Goal: Transaction & Acquisition: Download file/media

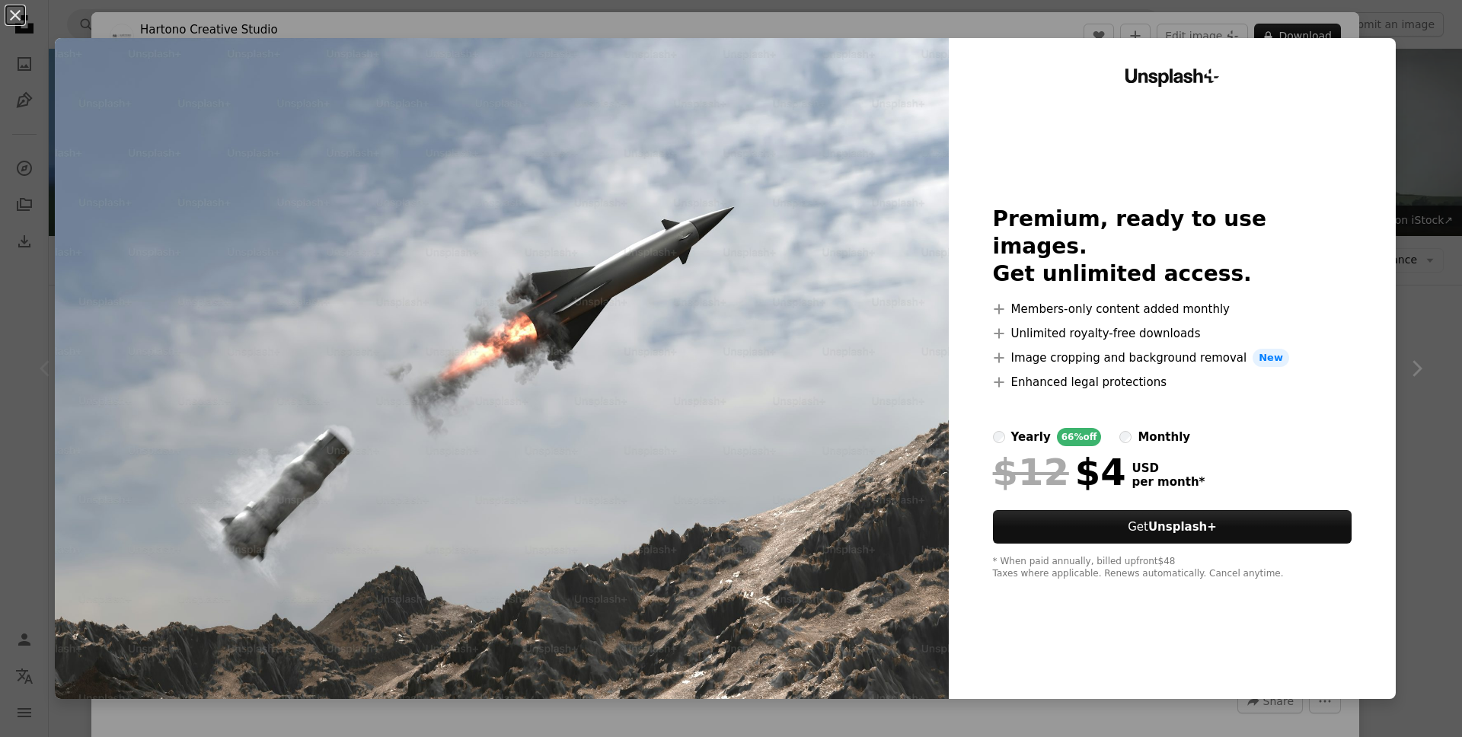
click at [1143, 428] on div "monthly" at bounding box center [1164, 437] width 53 height 18
click at [1430, 46] on div "An X shape Unsplash+ Premium, ready to use images. Get unlimited access. A plus…" at bounding box center [731, 368] width 1462 height 737
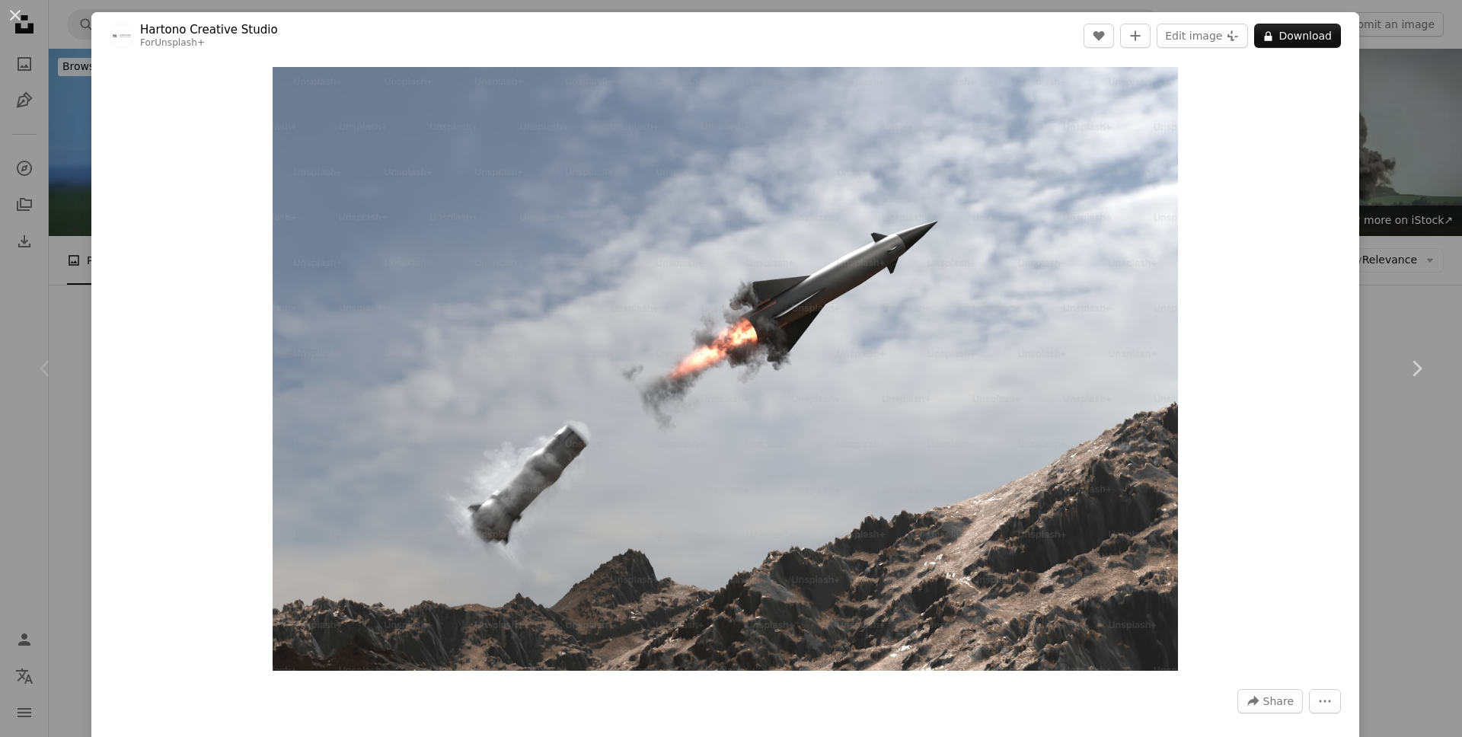
click at [1430, 46] on div "An X shape Chevron left Chevron right Hartono Creative Studio For Unsplash+ A h…" at bounding box center [731, 368] width 1462 height 737
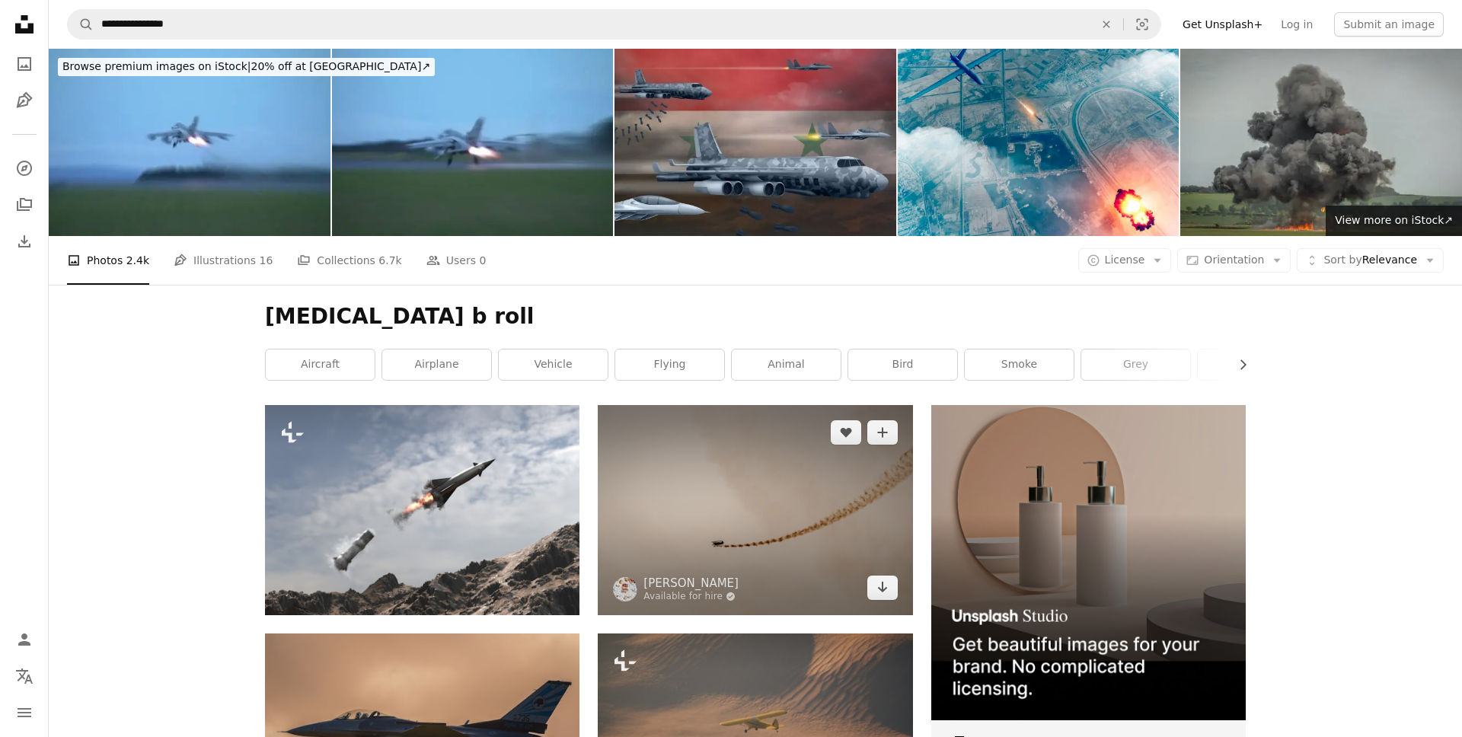
click at [699, 446] on img at bounding box center [755, 509] width 315 height 209
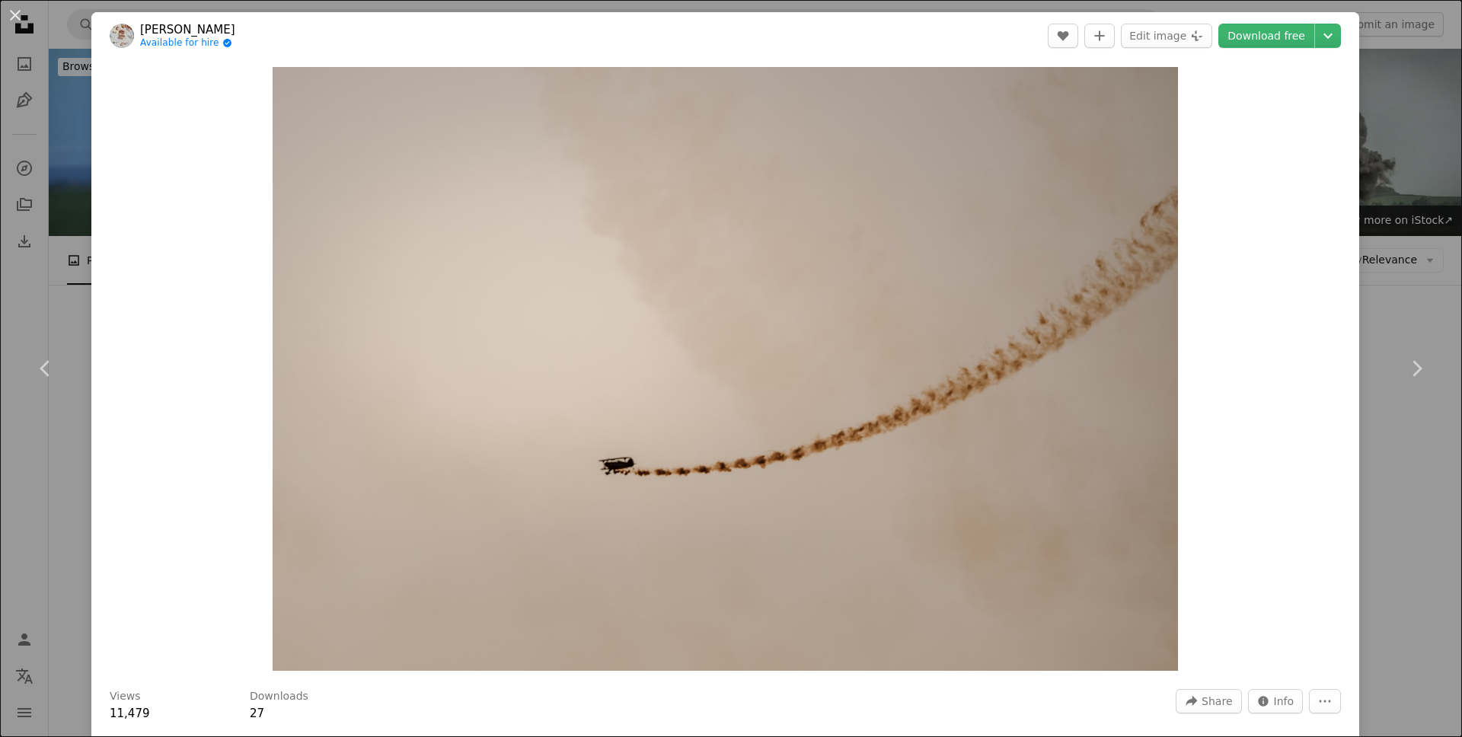
click at [89, 446] on div "An X shape Chevron left Chevron right [PERSON_NAME] Available for hire A checkm…" at bounding box center [731, 368] width 1462 height 737
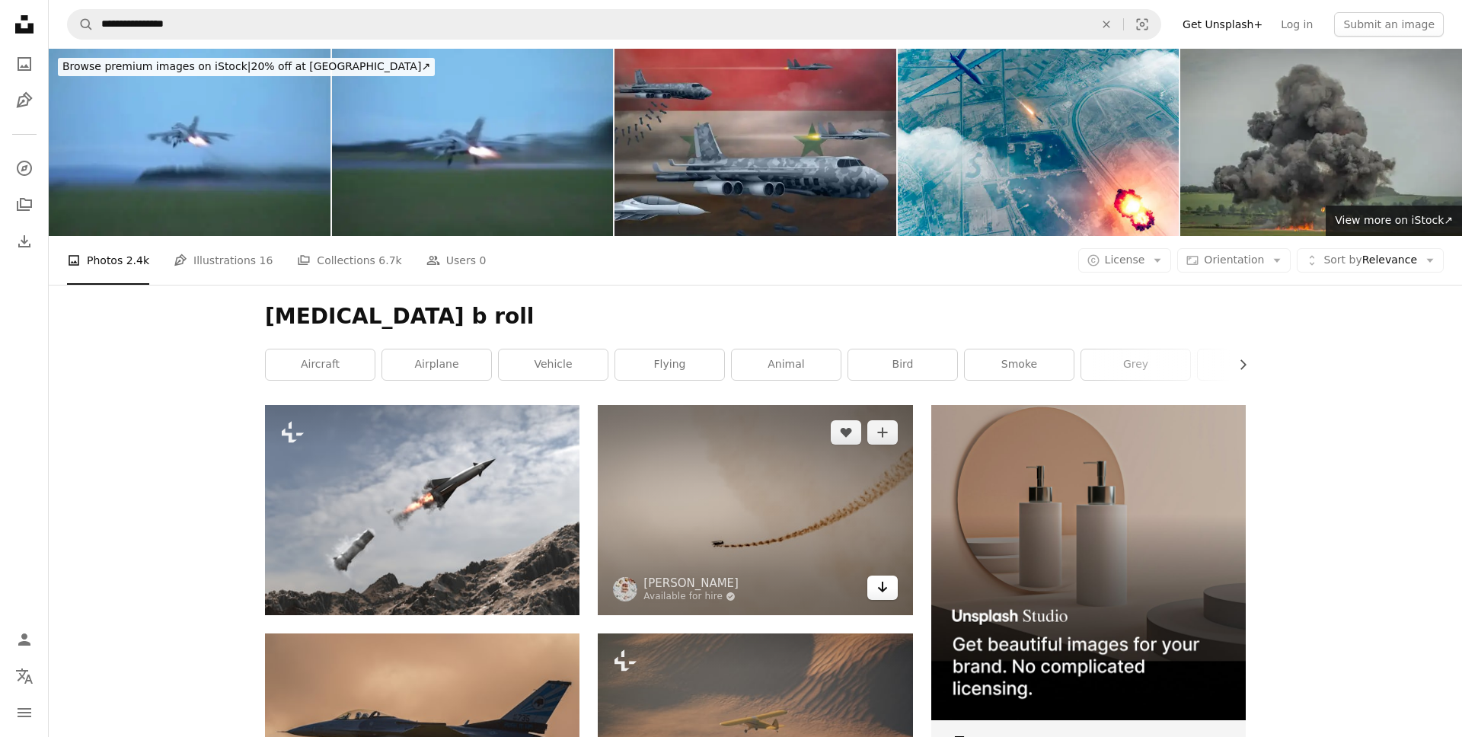
click at [888, 586] on link "Arrow pointing down" at bounding box center [882, 588] width 30 height 24
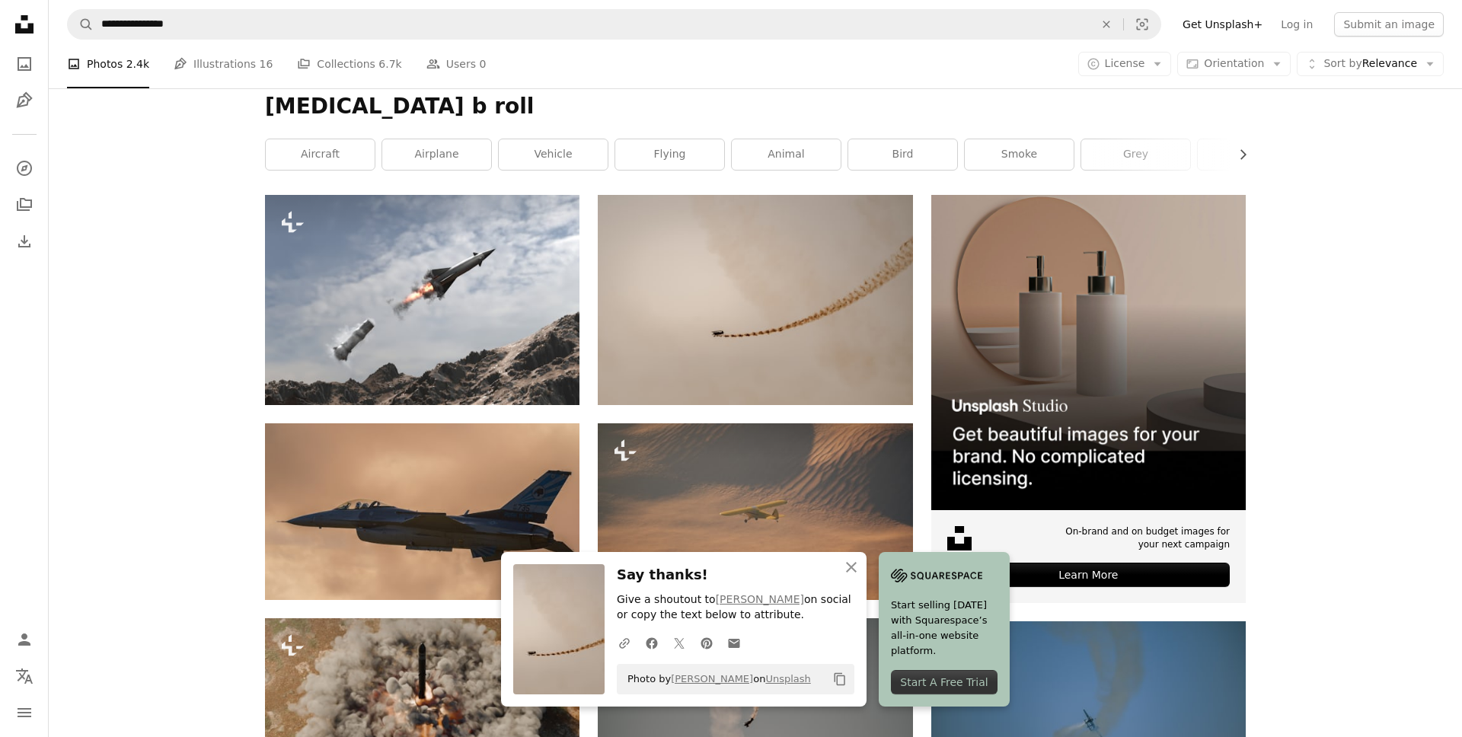
scroll to position [339, 0]
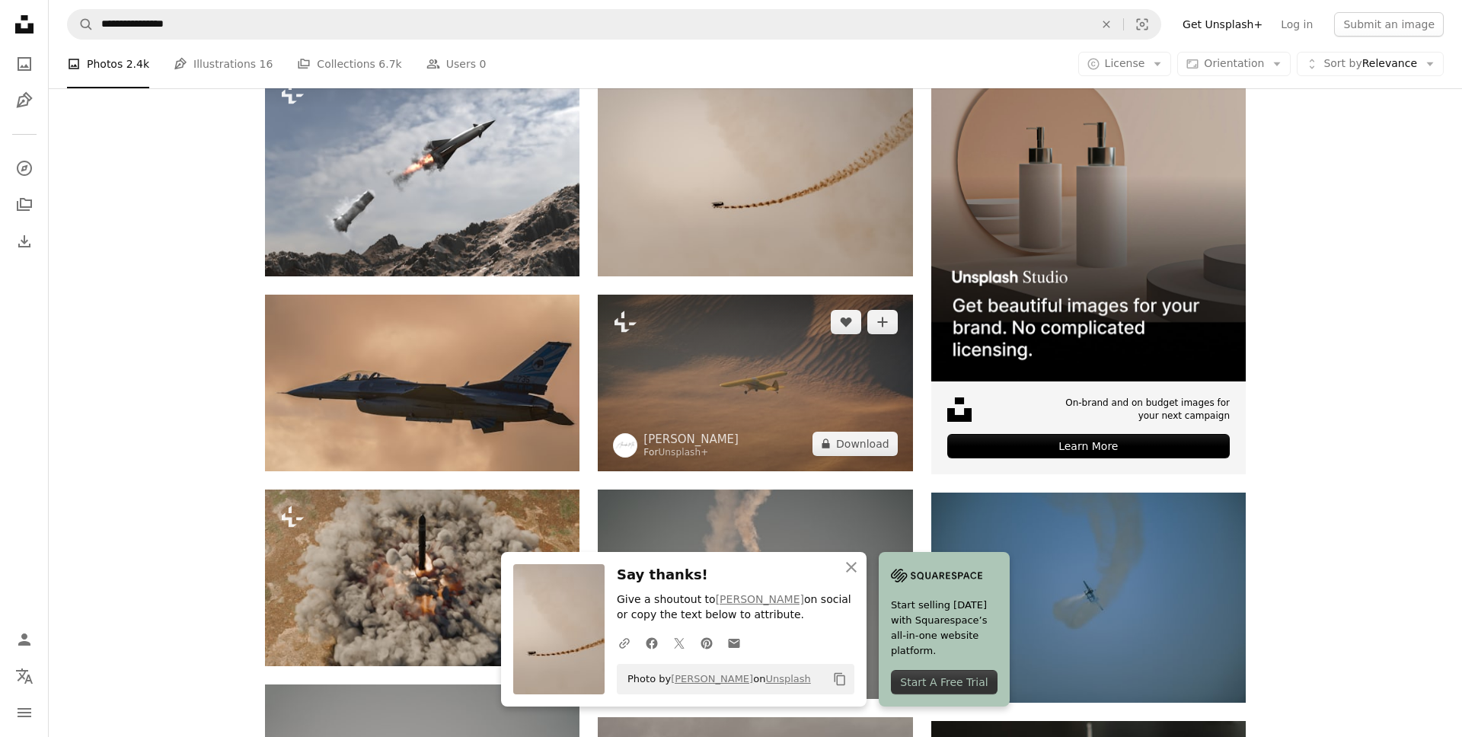
click at [708, 414] on img at bounding box center [755, 383] width 315 height 177
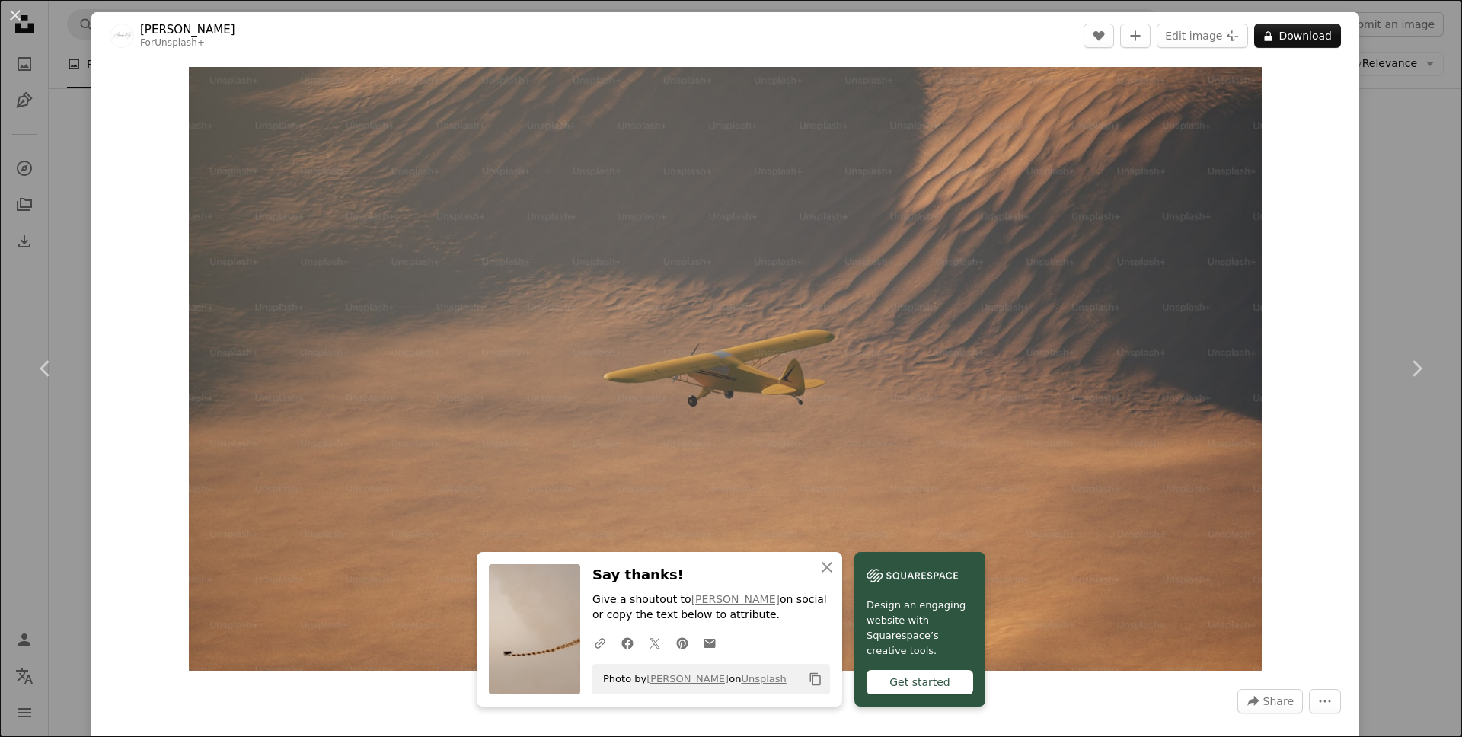
click at [1406, 257] on div "An X shape Chevron left Chevron right An X shape Close Say thanks! Give a shout…" at bounding box center [731, 368] width 1462 height 737
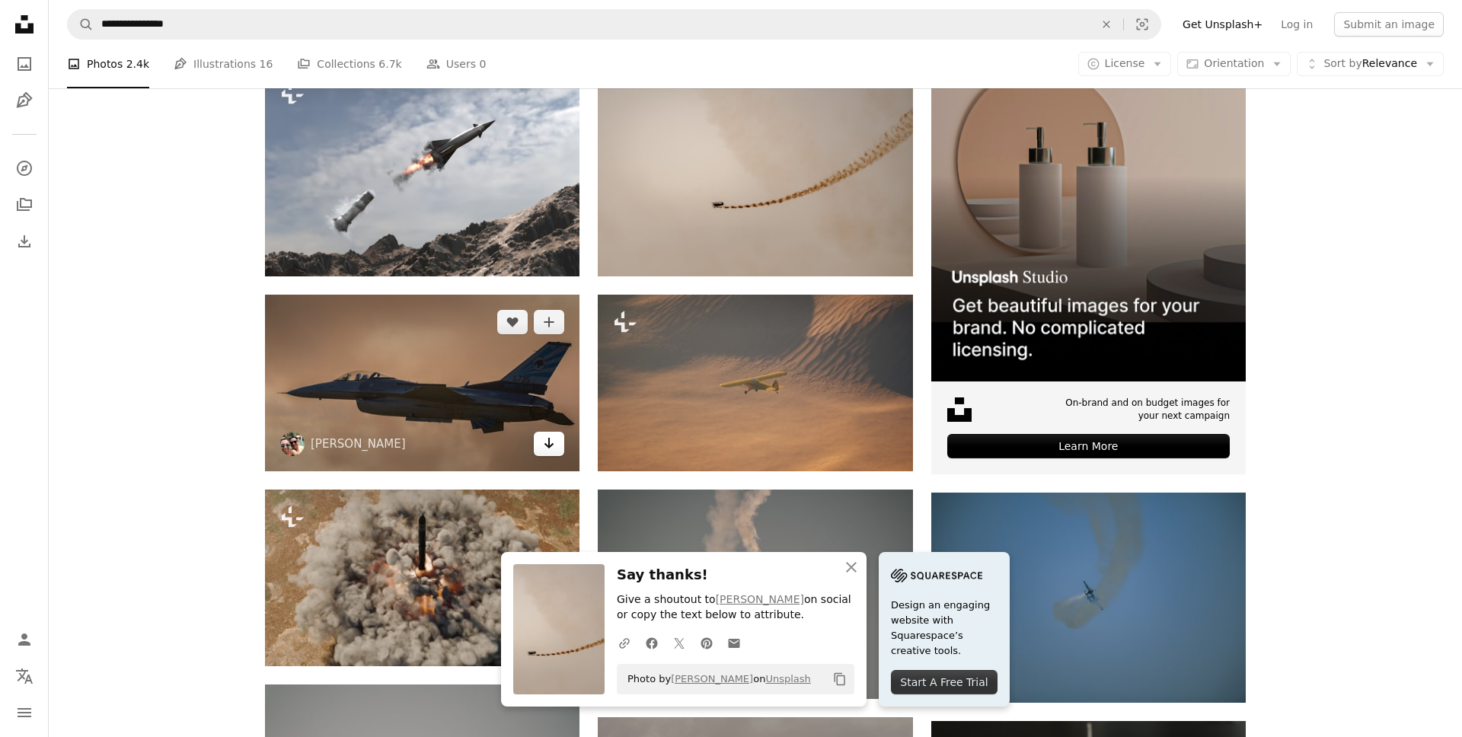
click at [554, 440] on icon "Arrow pointing down" at bounding box center [549, 443] width 12 height 18
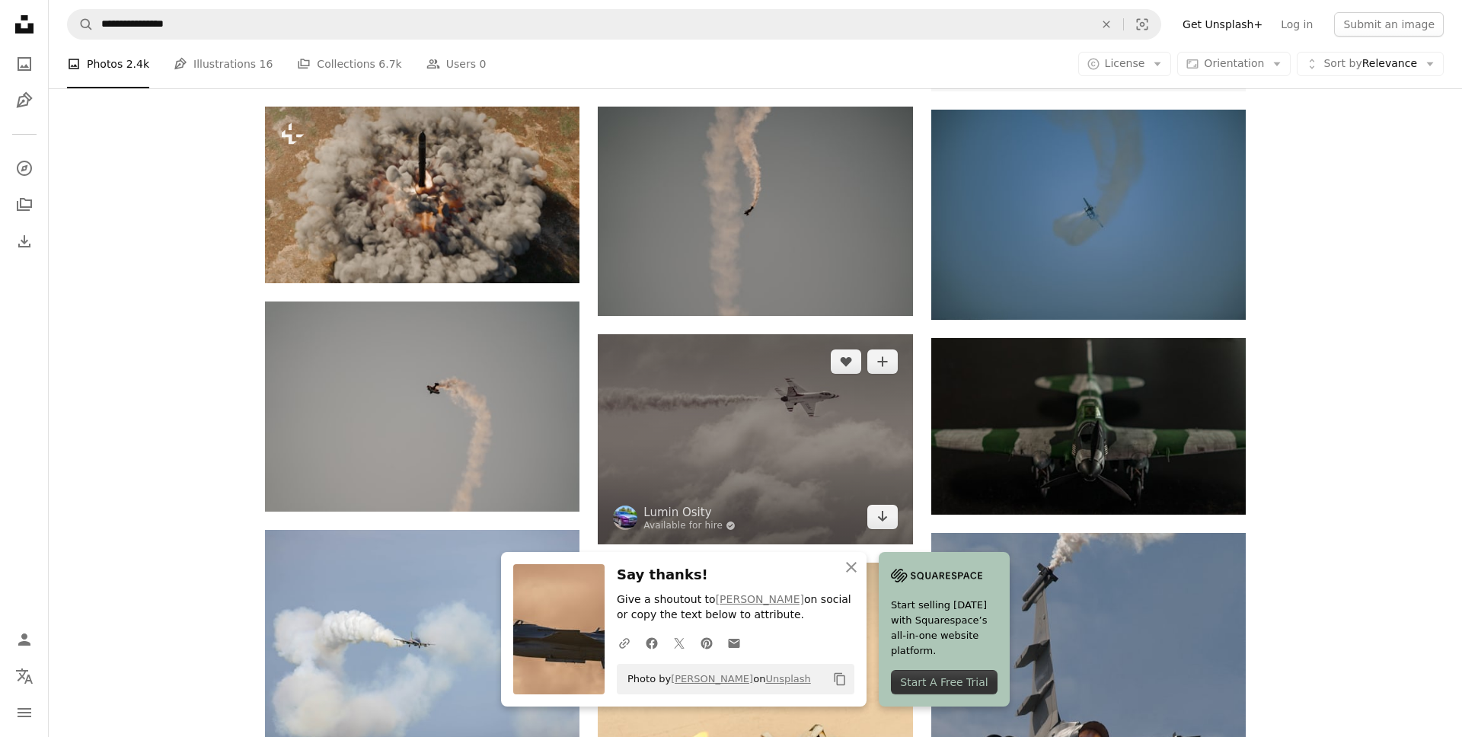
scroll to position [727, 0]
